Goal: Transaction & Acquisition: Purchase product/service

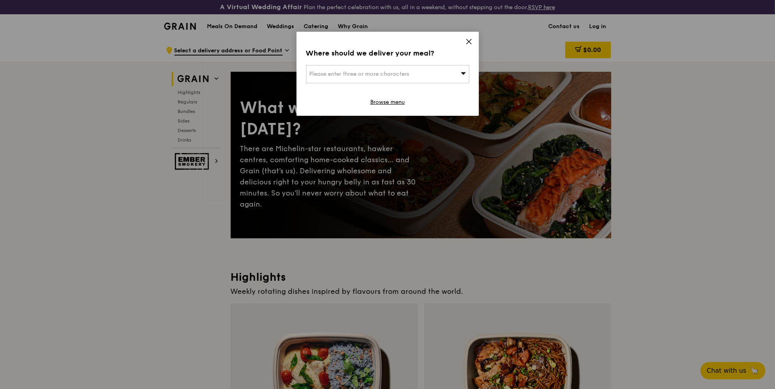
click at [468, 43] on icon at bounding box center [468, 41] width 7 height 7
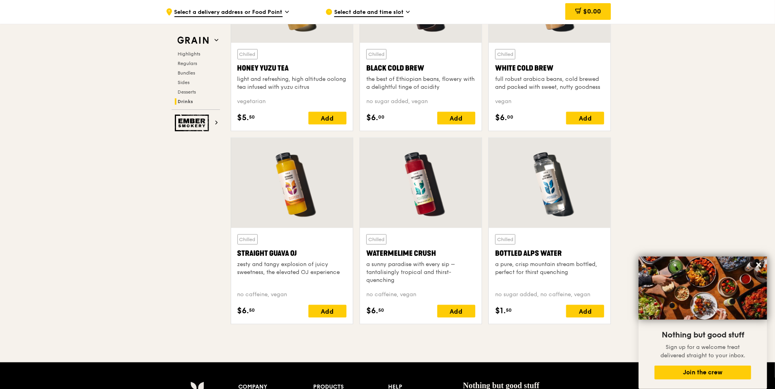
scroll to position [3012, 0]
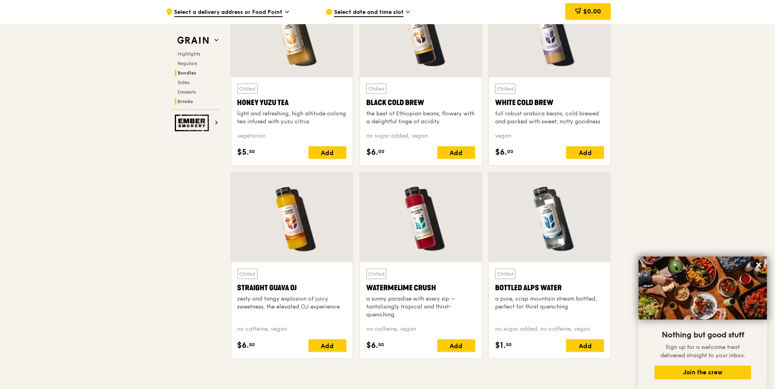
click at [197, 73] on h2 "Bundles" at bounding box center [197, 73] width 45 height 6
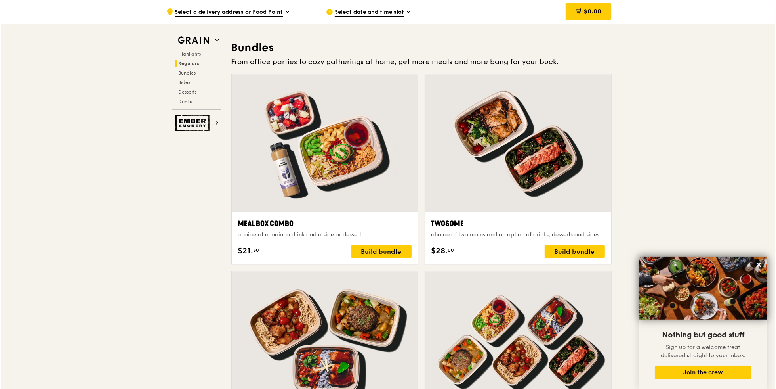
scroll to position [1147, 0]
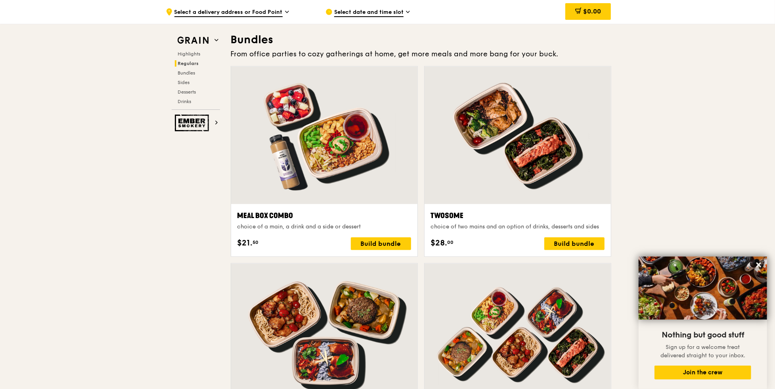
click at [348, 169] on div at bounding box center [324, 136] width 186 height 138
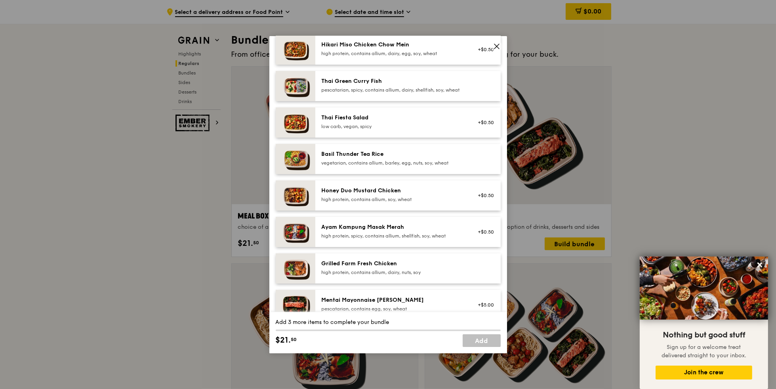
scroll to position [39, 0]
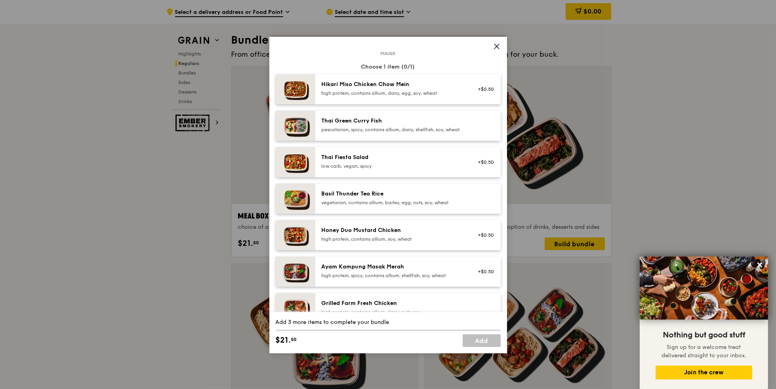
click at [394, 94] on div "high protein, contains allium, dairy, egg, soy, wheat" at bounding box center [393, 93] width 142 height 6
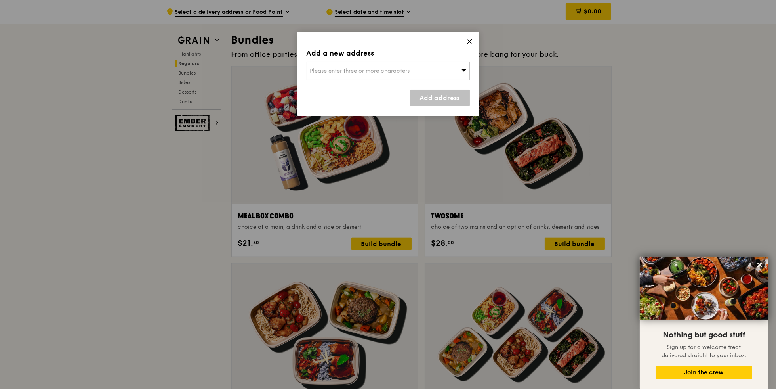
scroll to position [1147, 0]
click at [469, 37] on div "Add a new address Please enter three or more characters Add address" at bounding box center [387, 74] width 182 height 84
click at [467, 40] on icon at bounding box center [468, 41] width 7 height 7
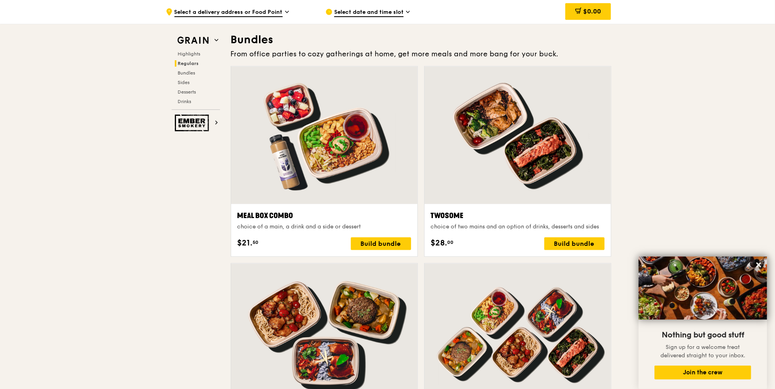
click at [340, 152] on div at bounding box center [324, 136] width 186 height 138
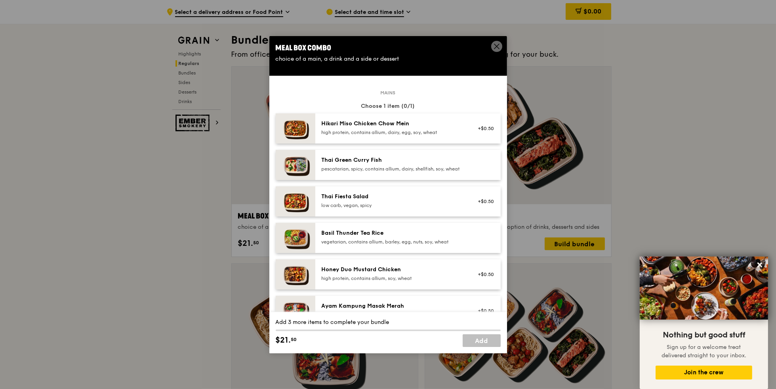
click at [362, 127] on div "Hikari Miso Chicken Chow Mein" at bounding box center [393, 124] width 142 height 8
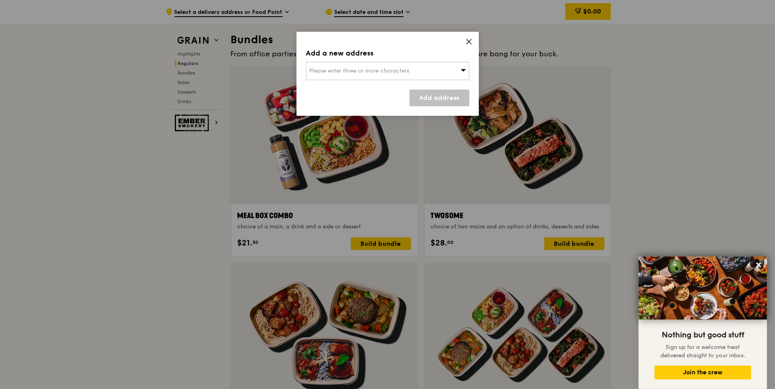
click at [413, 67] on div "Please enter three or more characters" at bounding box center [387, 71] width 163 height 18
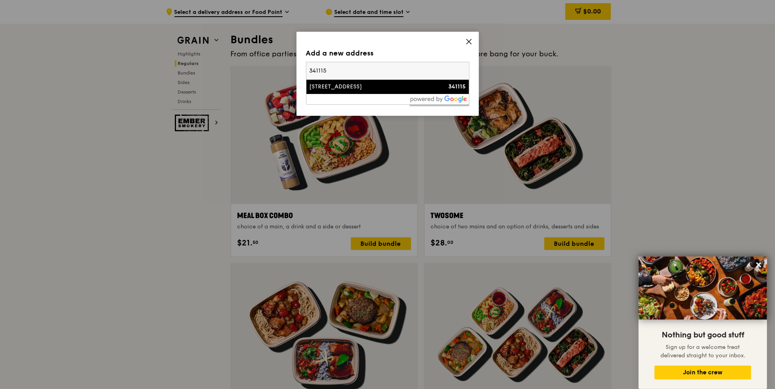
type input "341115"
click at [374, 90] on div "[STREET_ADDRESS]" at bounding box center [368, 87] width 117 height 8
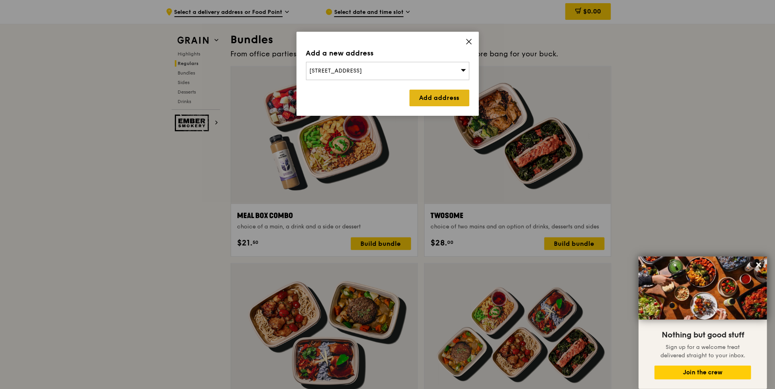
click at [435, 94] on link "Add address" at bounding box center [439, 98] width 60 height 17
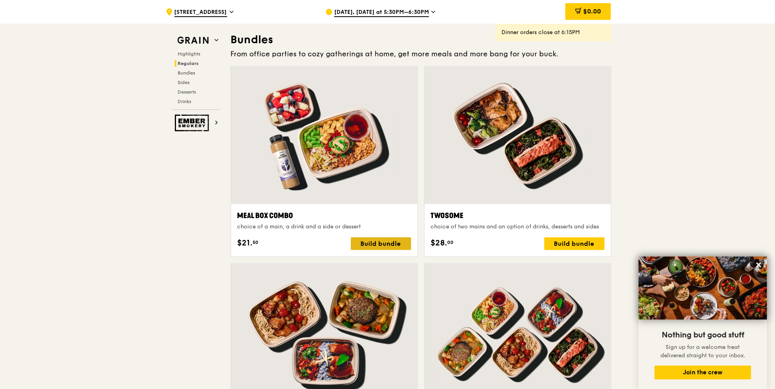
click at [383, 238] on div "Build bundle" at bounding box center [381, 243] width 60 height 13
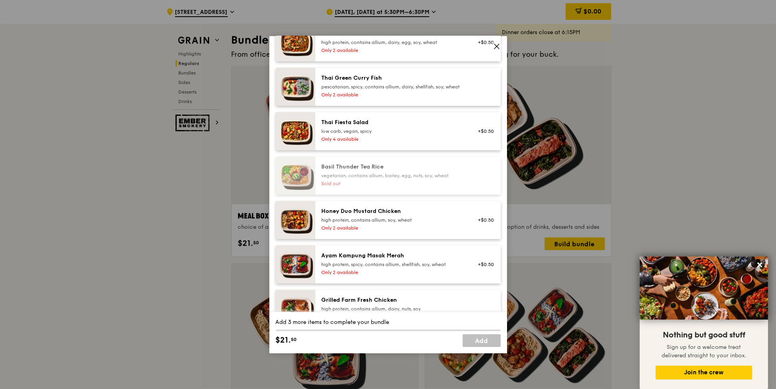
scroll to position [0, 0]
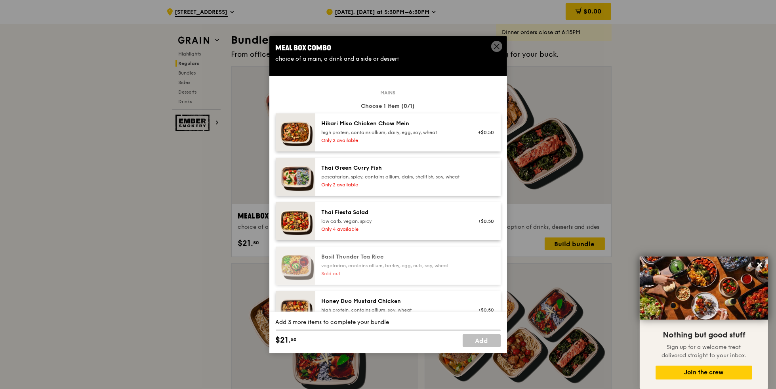
click at [410, 122] on div "Hikari Miso Chicken Chow Mein" at bounding box center [393, 124] width 142 height 8
drag, startPoint x: 410, startPoint y: 122, endPoint x: 341, endPoint y: 120, distance: 69.4
click at [341, 120] on div "Hikari Miso Chicken Chow Mein" at bounding box center [393, 124] width 142 height 8
drag, startPoint x: 319, startPoint y: 123, endPoint x: 384, endPoint y: 126, distance: 65.9
click at [382, 126] on div "Hikari Miso Chicken Chow Mein high protein, contains allium, dairy, egg, soy, w…" at bounding box center [393, 132] width 152 height 25
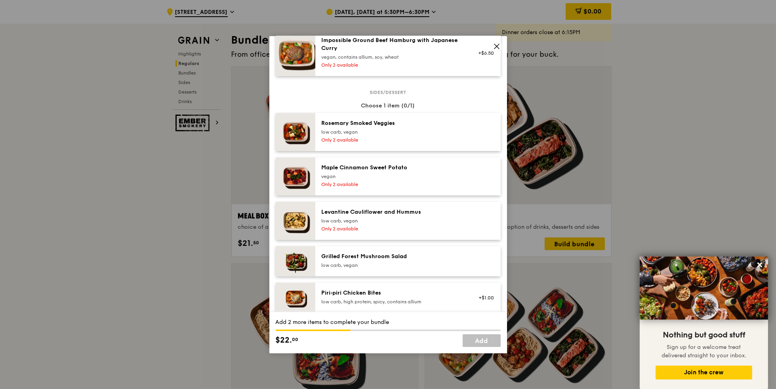
scroll to position [515, 0]
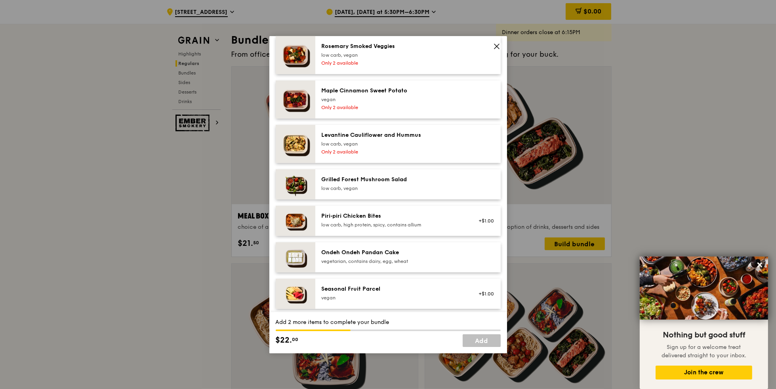
click at [363, 191] on div "low carb, vegan" at bounding box center [393, 188] width 142 height 6
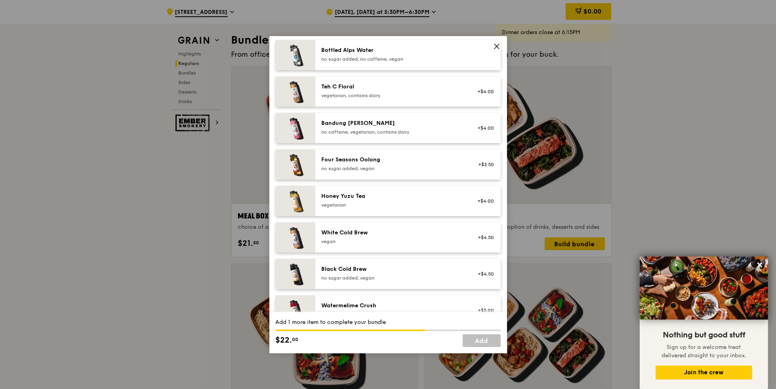
scroll to position [990, 0]
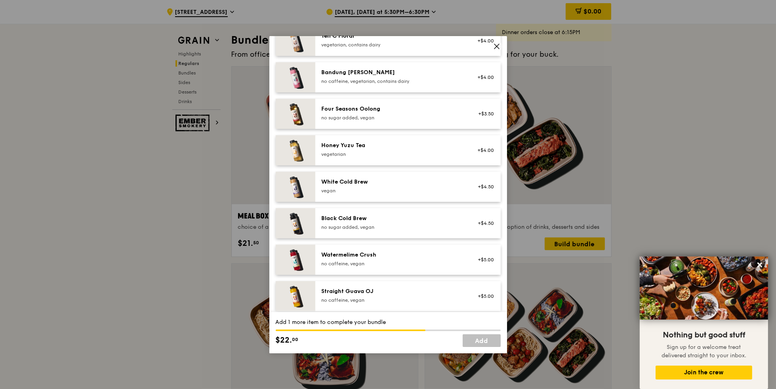
click at [365, 120] on div "no sugar added, vegan" at bounding box center [393, 118] width 142 height 6
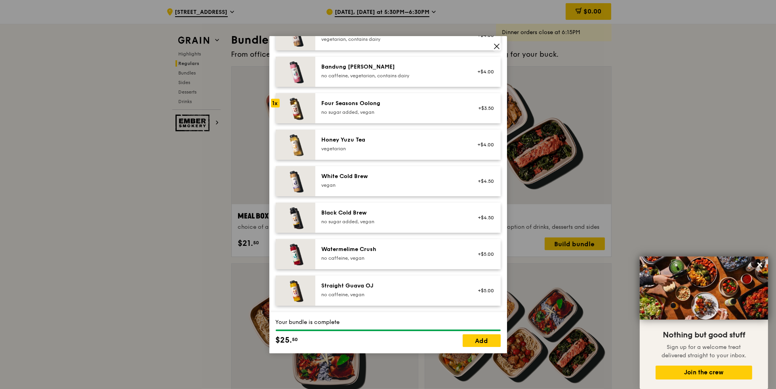
scroll to position [883, 0]
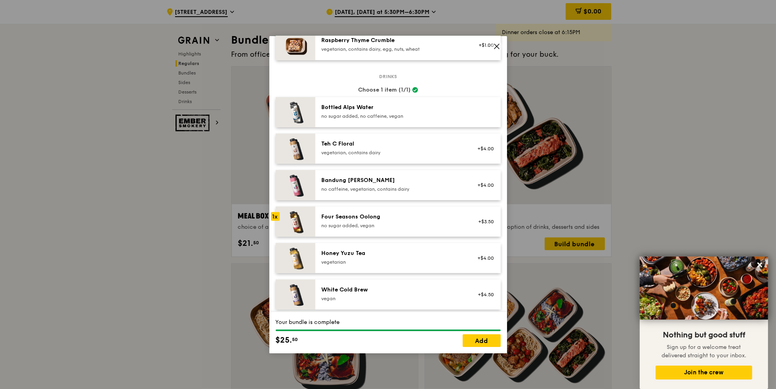
click at [341, 119] on div "no sugar added, no caffeine, vegan" at bounding box center [393, 116] width 142 height 6
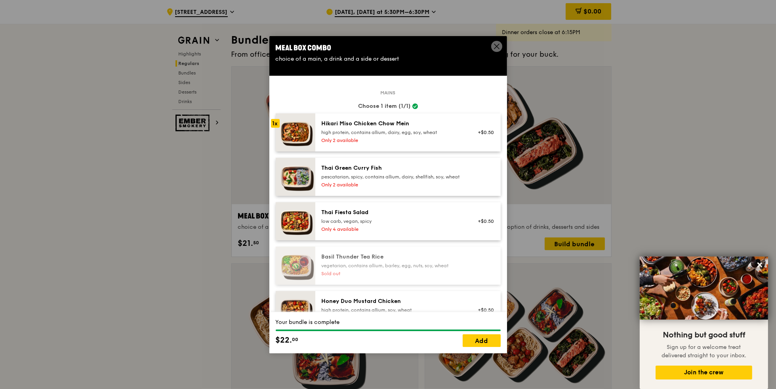
scroll to position [0, 0]
